Goal: Navigation & Orientation: Find specific page/section

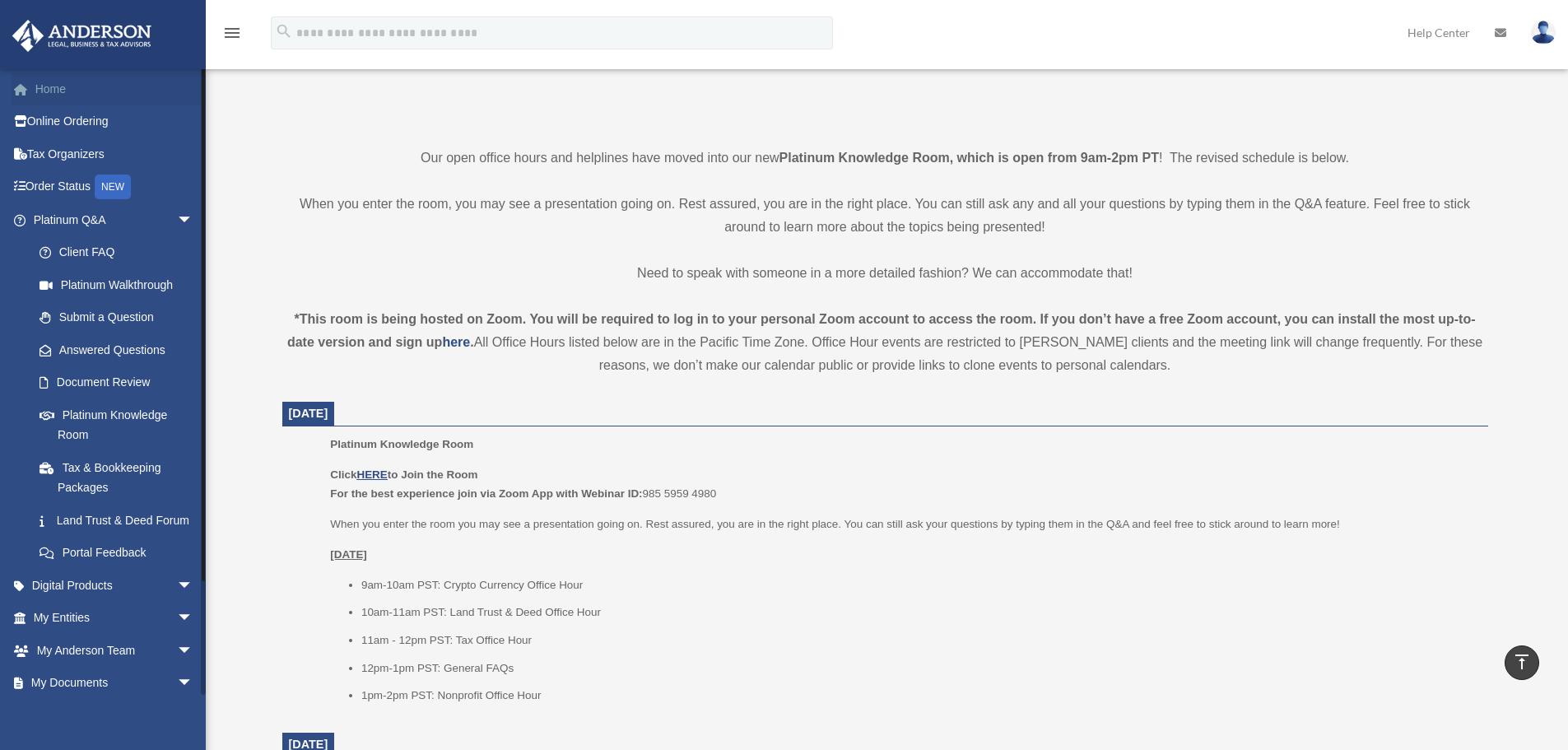
scroll to position [329, 0]
click at [52, 86] on link "Home" at bounding box center [115, 88] width 207 height 33
click at [55, 87] on link "Home" at bounding box center [115, 88] width 207 height 33
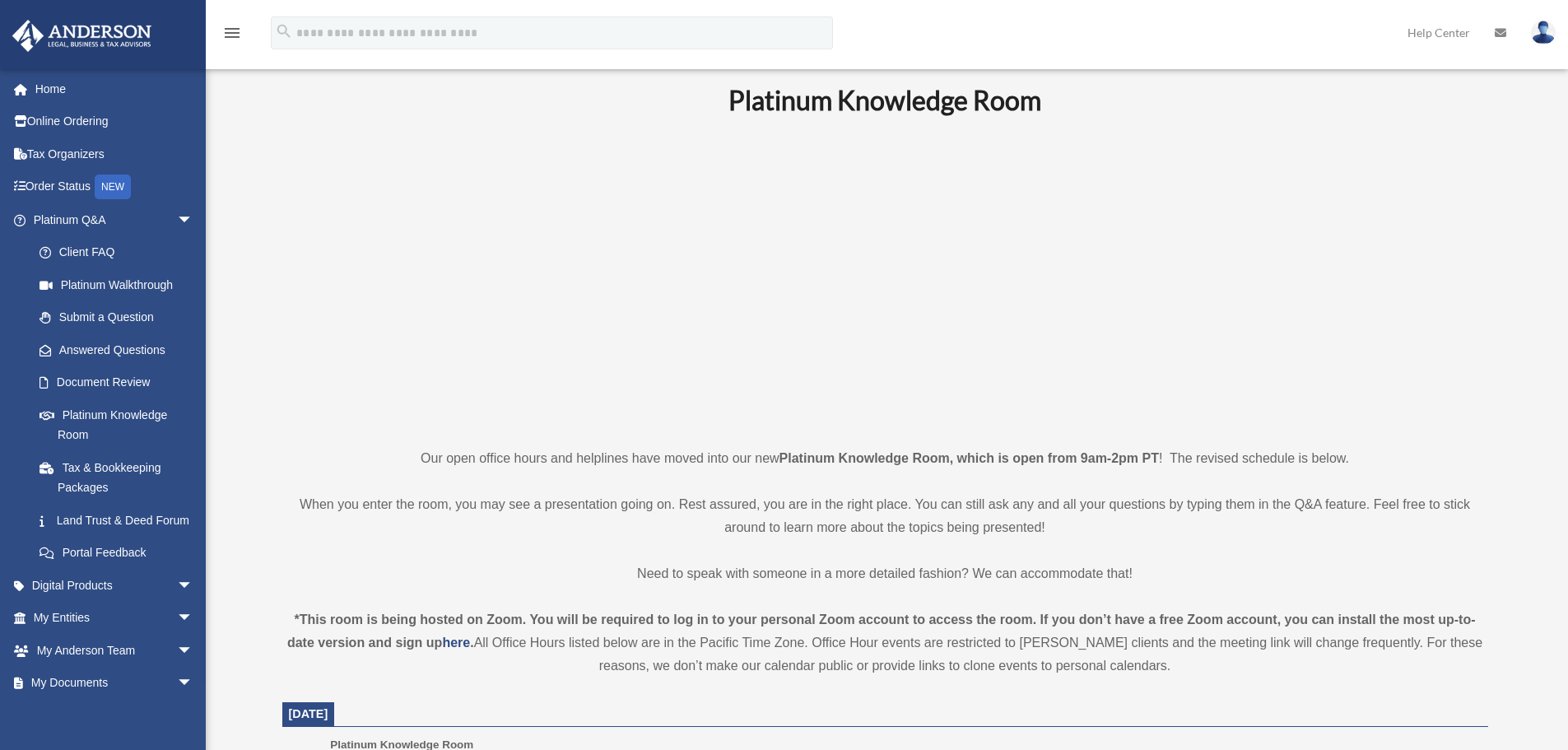
scroll to position [0, 0]
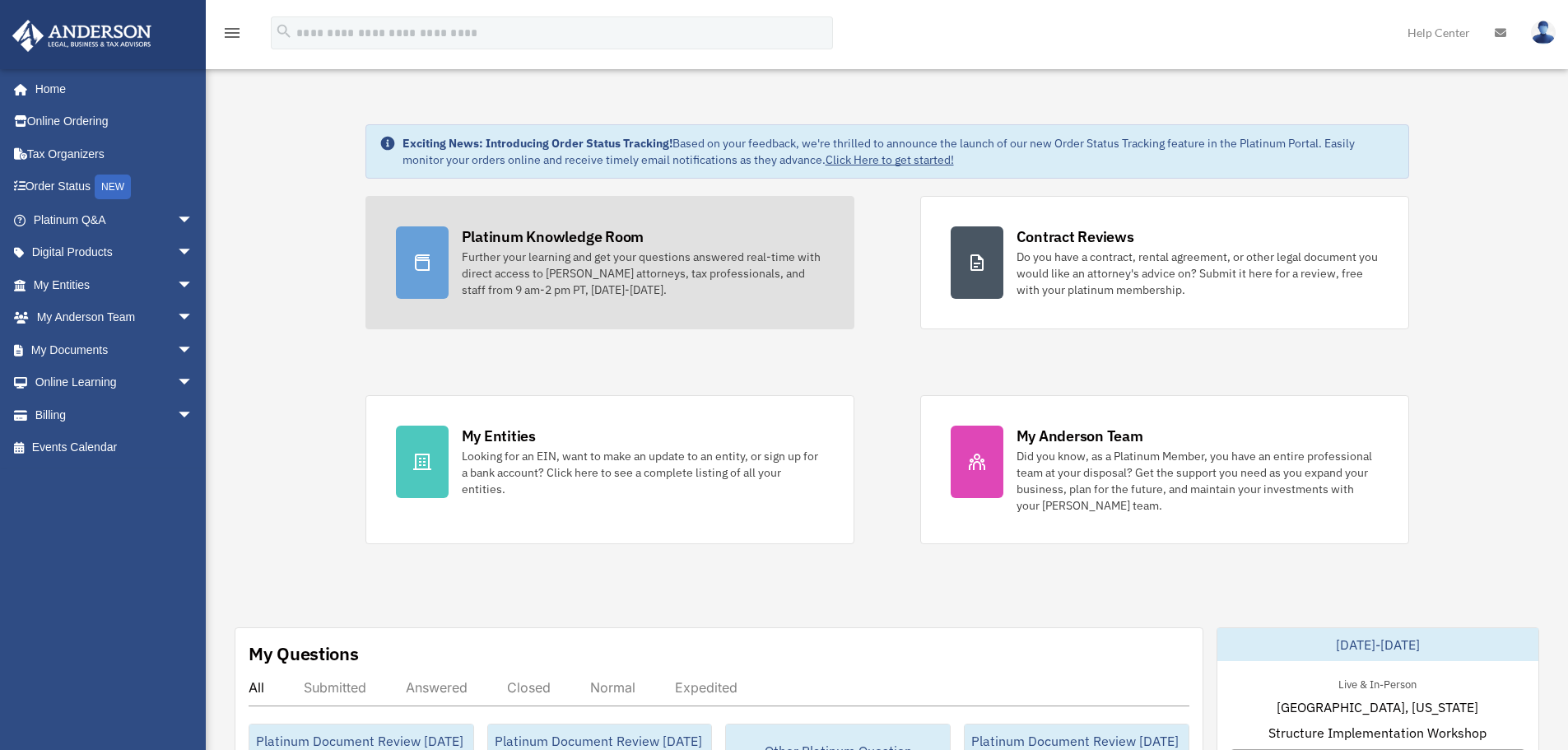
click at [543, 227] on div "Platinum Knowledge Room" at bounding box center [553, 237] width 182 height 21
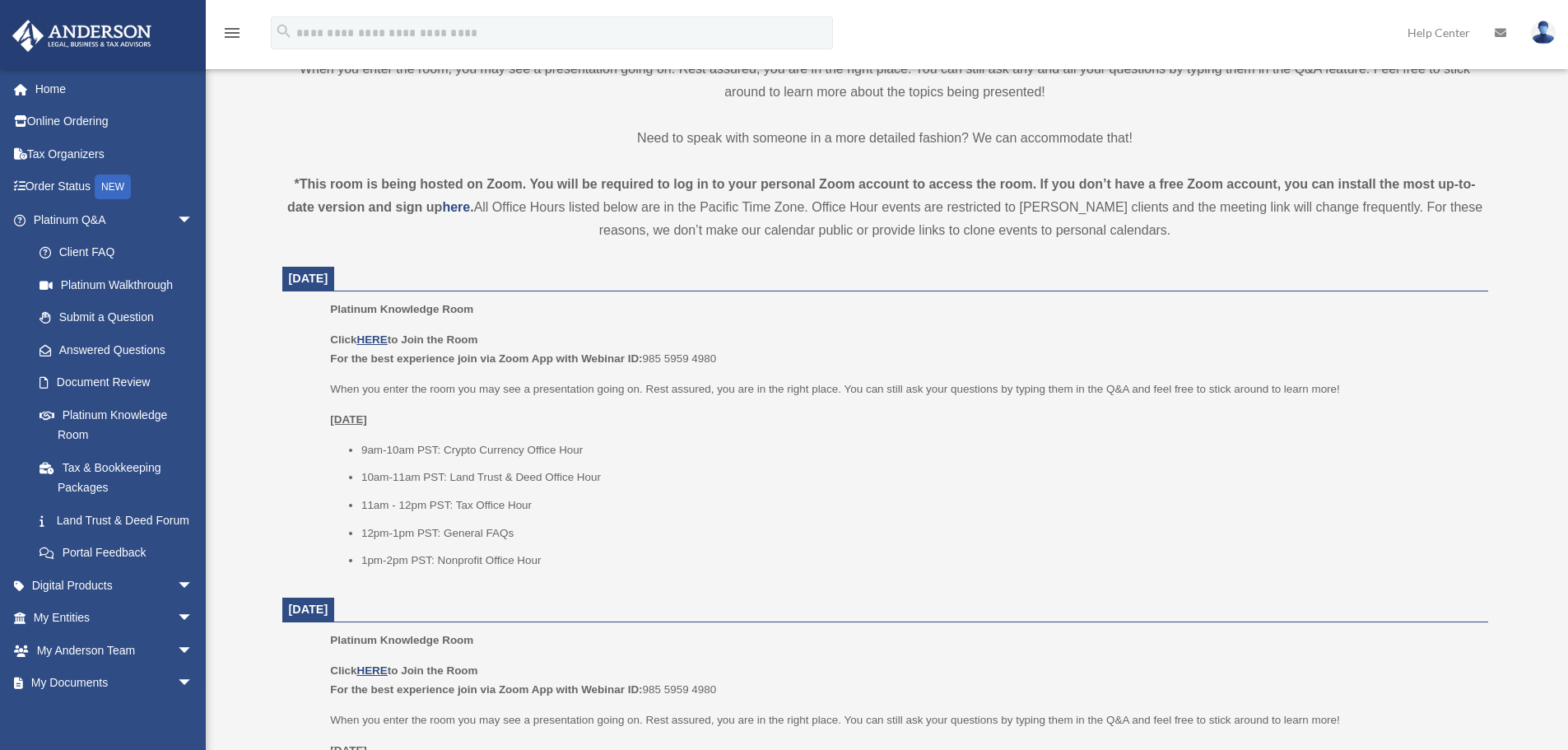
scroll to position [493, 0]
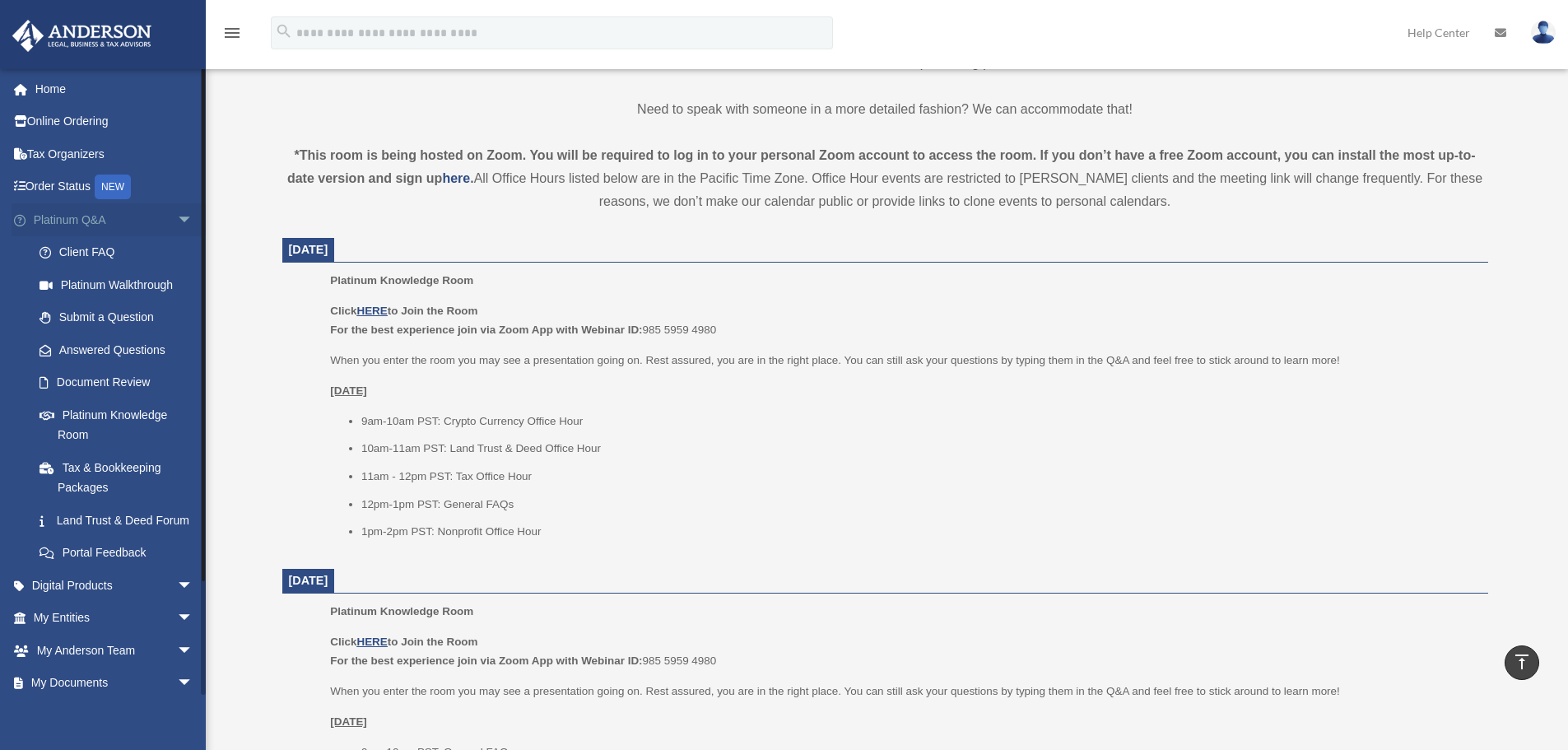
click at [81, 219] on link "Platinum Q&A arrow_drop_down" at bounding box center [115, 219] width 207 height 33
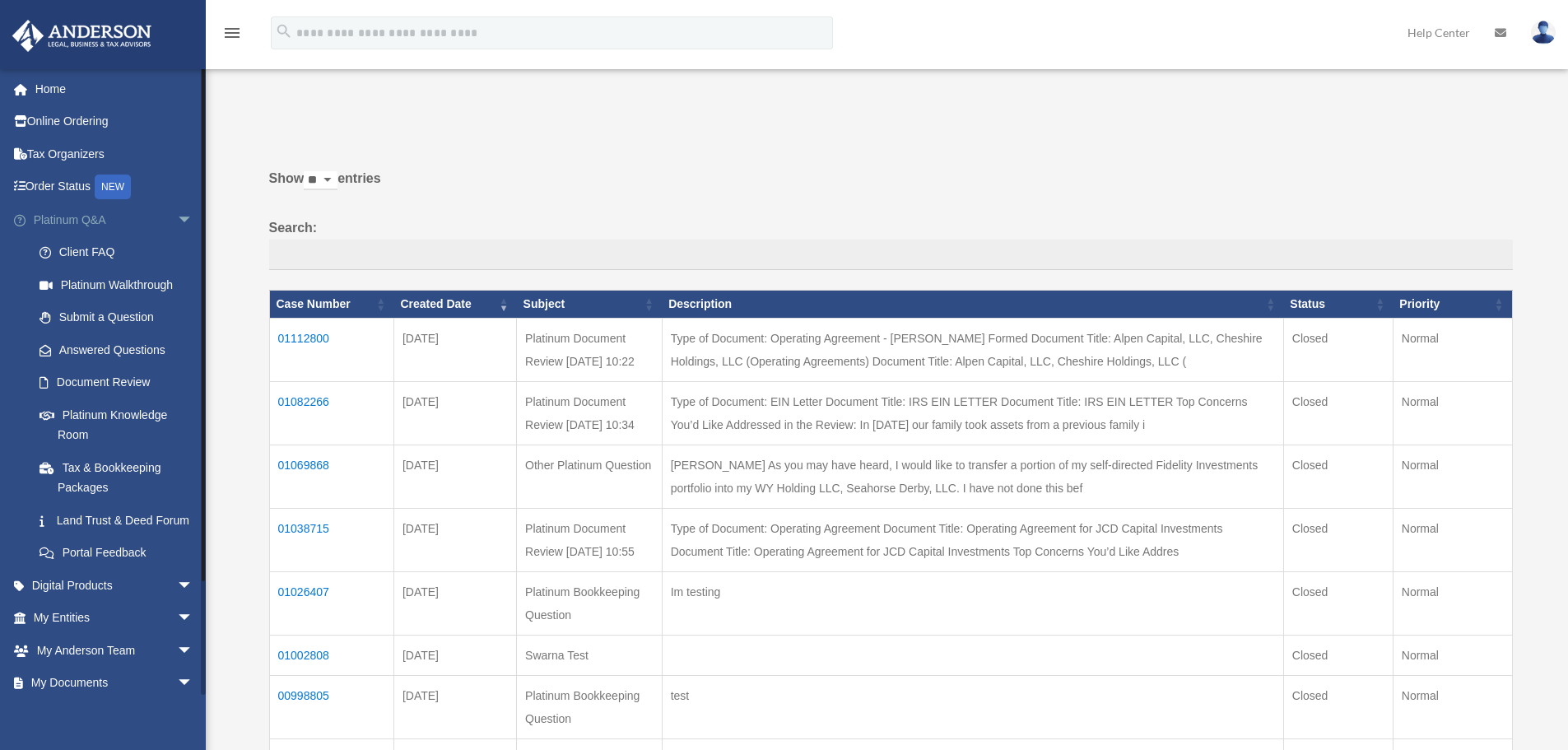
click at [177, 217] on span "arrow_drop_down" at bounding box center [193, 220] width 33 height 34
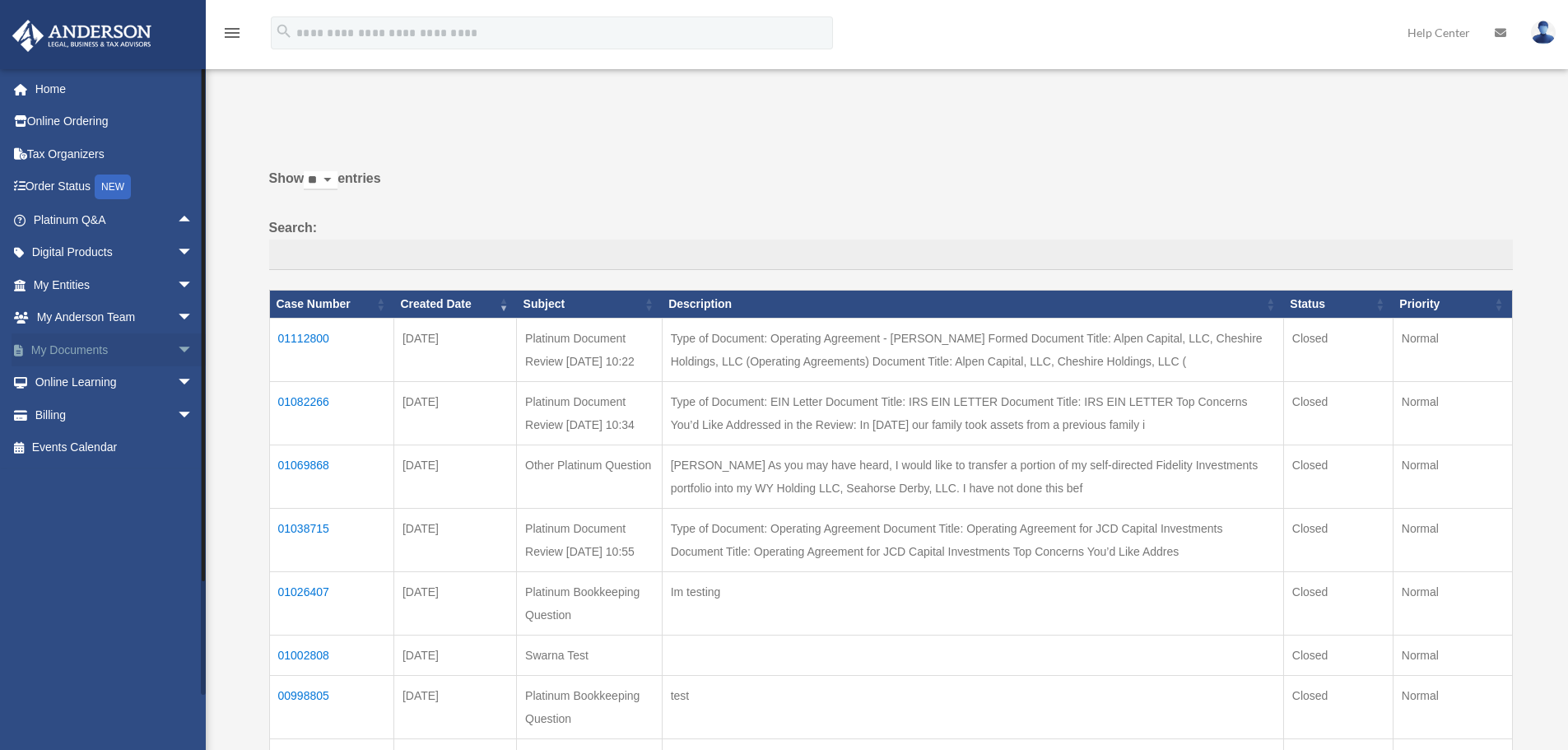
click at [177, 349] on span "arrow_drop_down" at bounding box center [193, 351] width 33 height 34
click at [71, 376] on link "Box" at bounding box center [121, 383] width 196 height 33
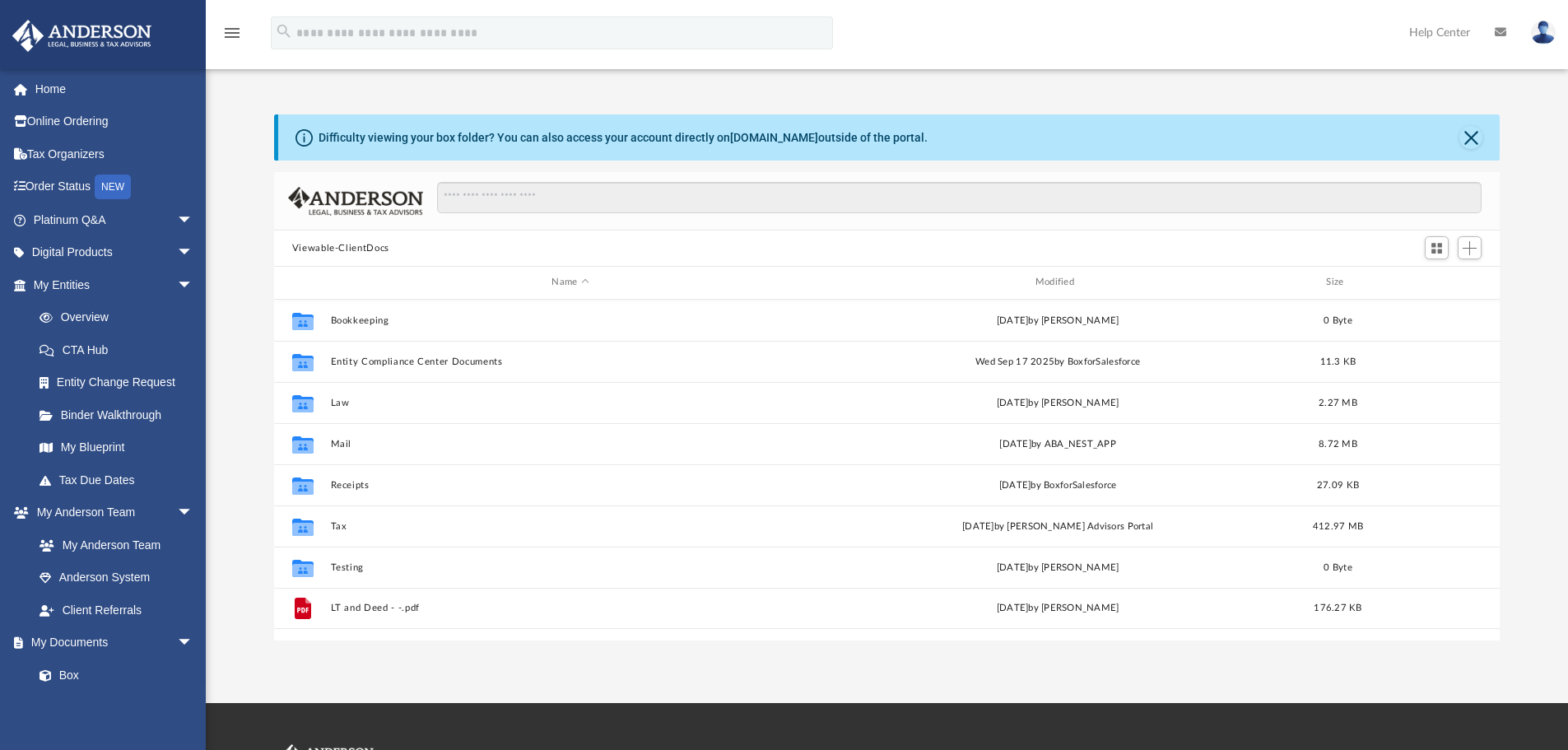
scroll to position [13, 13]
